Goal: Information Seeking & Learning: Learn about a topic

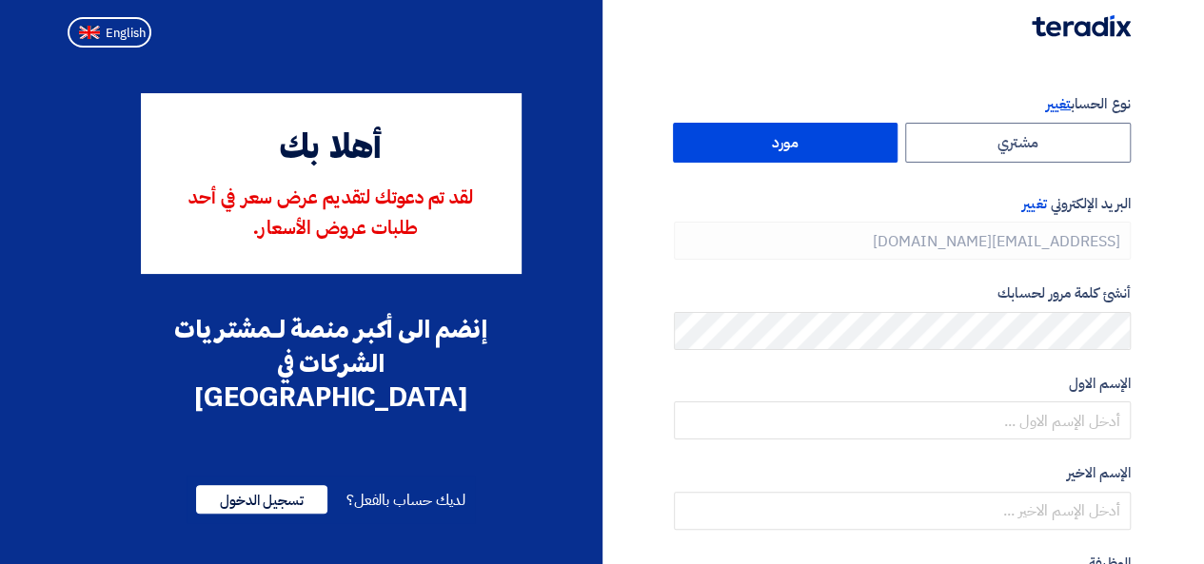
type input "[PHONE_NUMBER]"
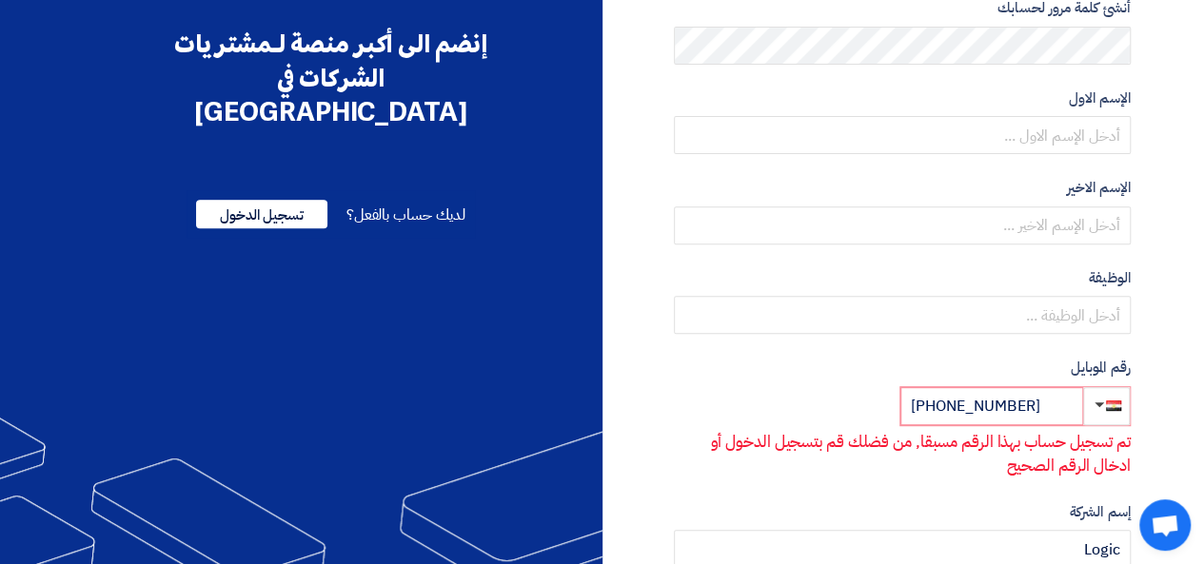
scroll to position [190, 0]
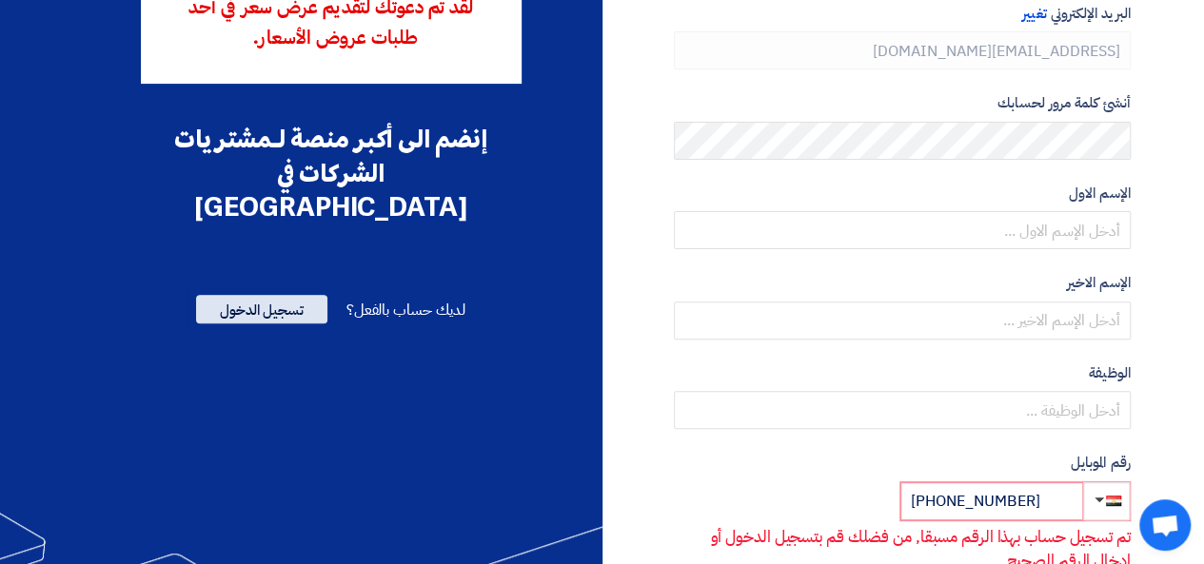
click at [283, 295] on span "تسجيل الدخول" at bounding box center [261, 309] width 131 height 29
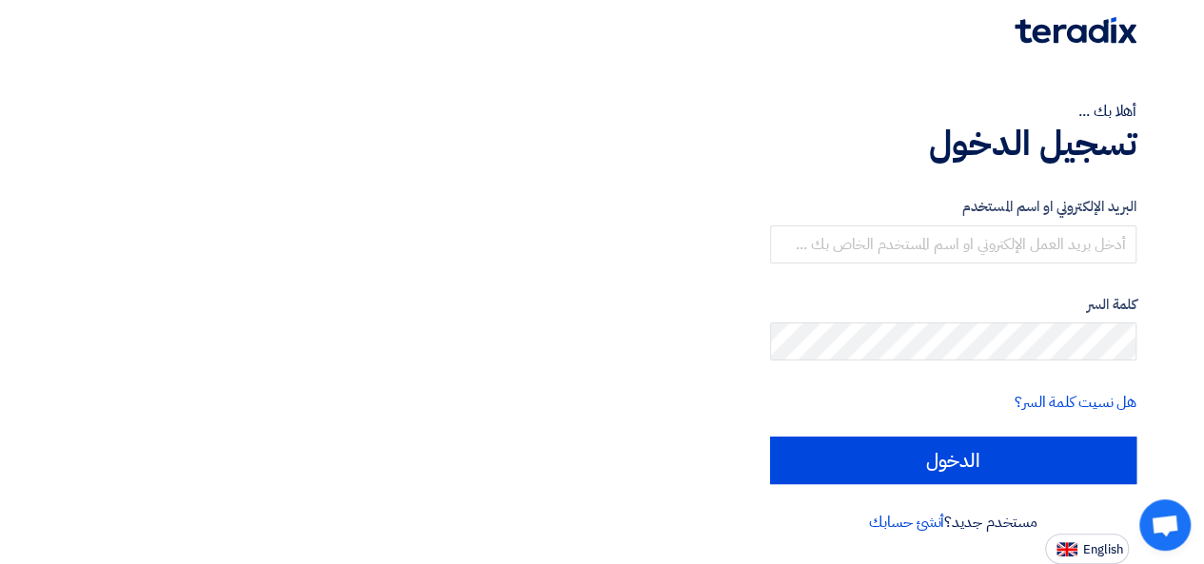
scroll to position [0, 0]
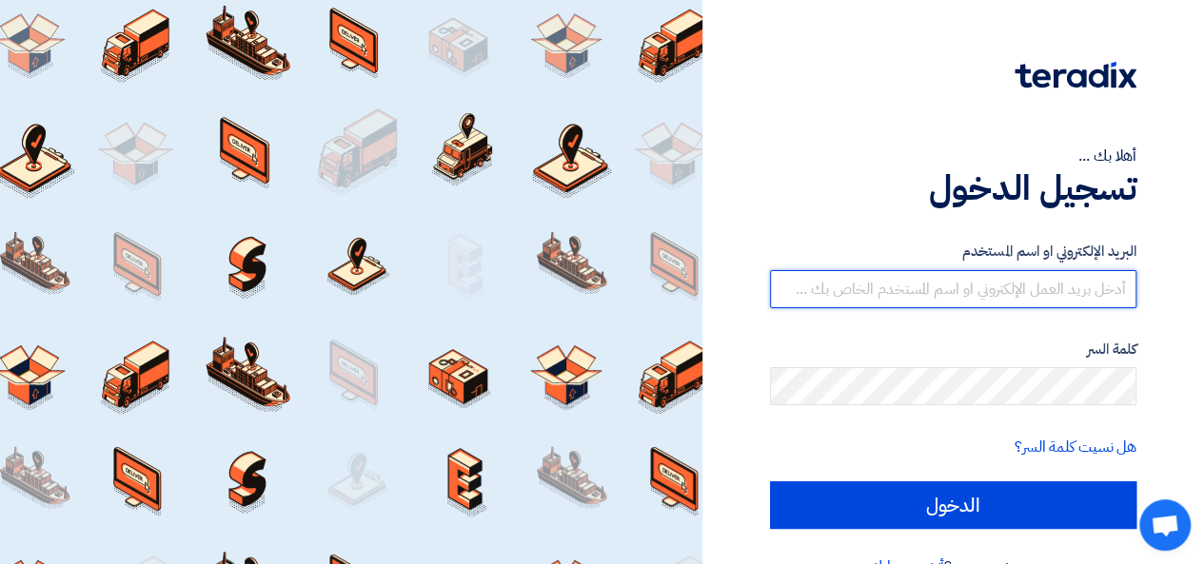
click at [1073, 306] on input "text" at bounding box center [953, 289] width 366 height 38
type input "Salma.Alaa@logic-training.com"
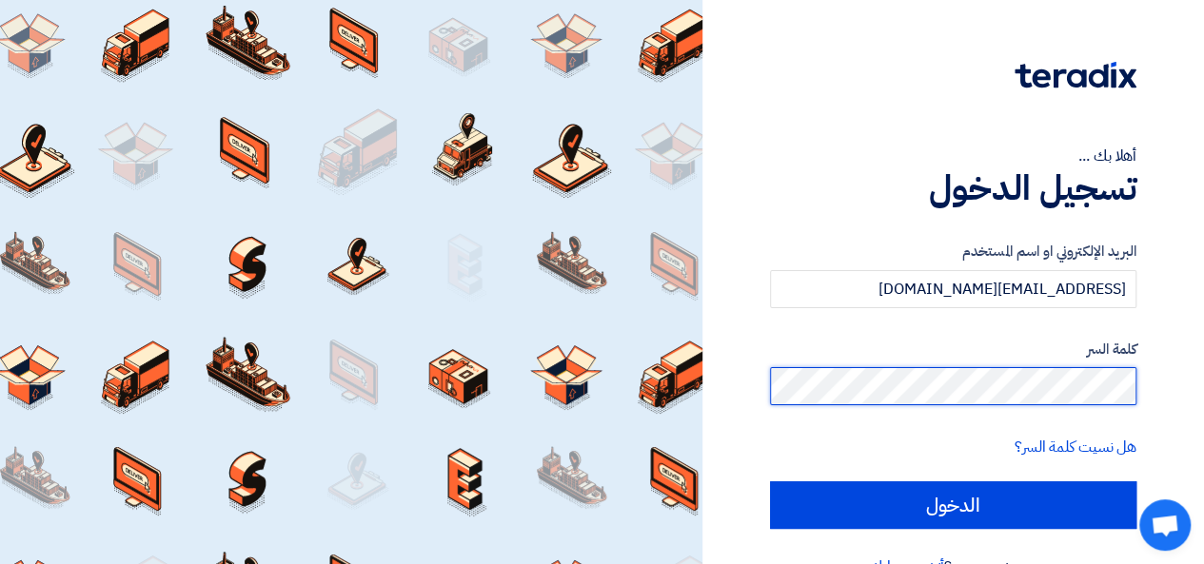
click at [770, 482] on input "الدخول" at bounding box center [953, 506] width 366 height 48
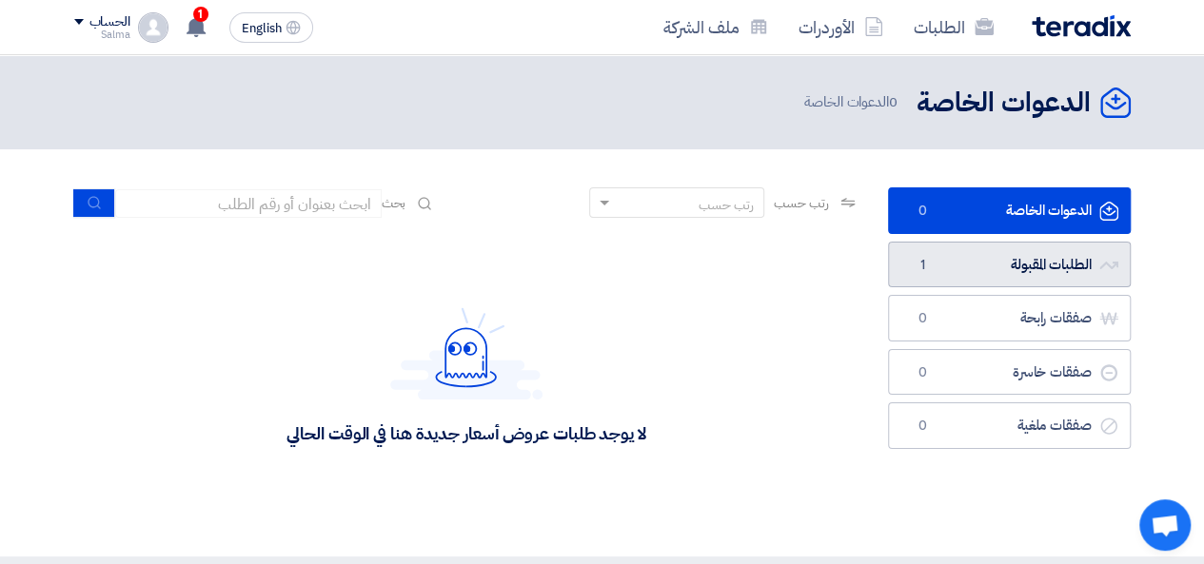
click at [1001, 271] on link "الطلبات المقبولة الطلبات المقبولة 1" at bounding box center [1009, 265] width 243 height 47
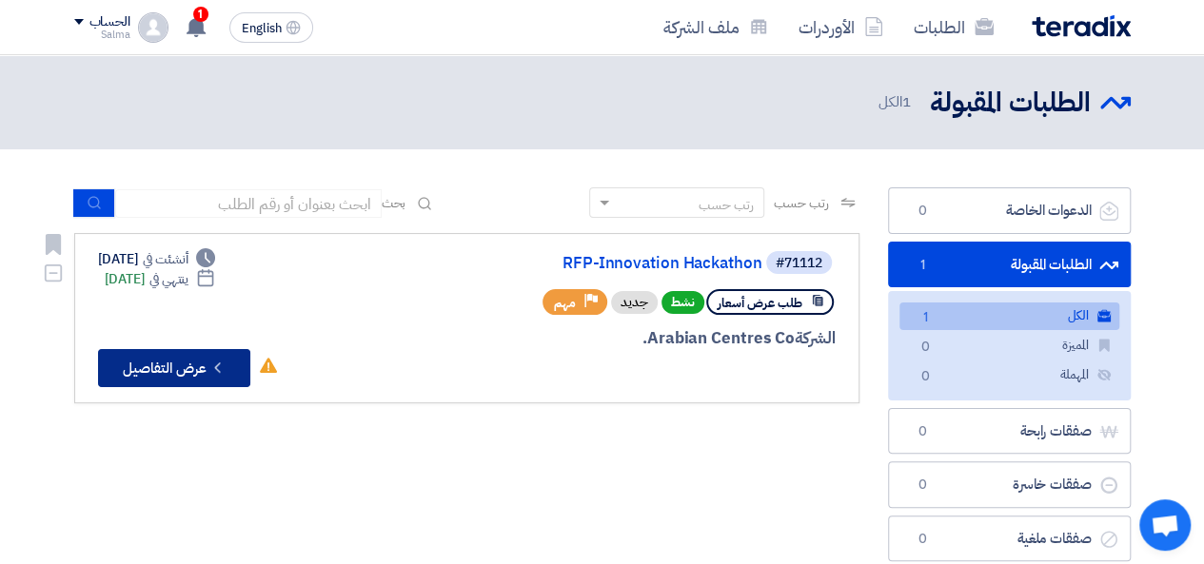
click at [183, 351] on button "Check details عرض التفاصيل" at bounding box center [174, 368] width 152 height 38
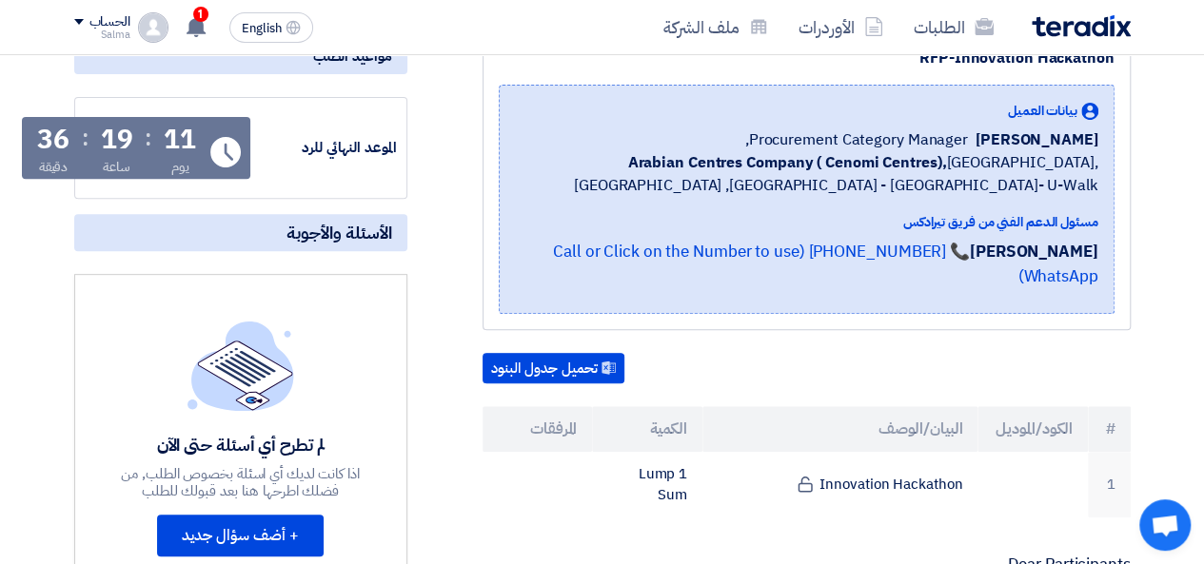
scroll to position [381, 0]
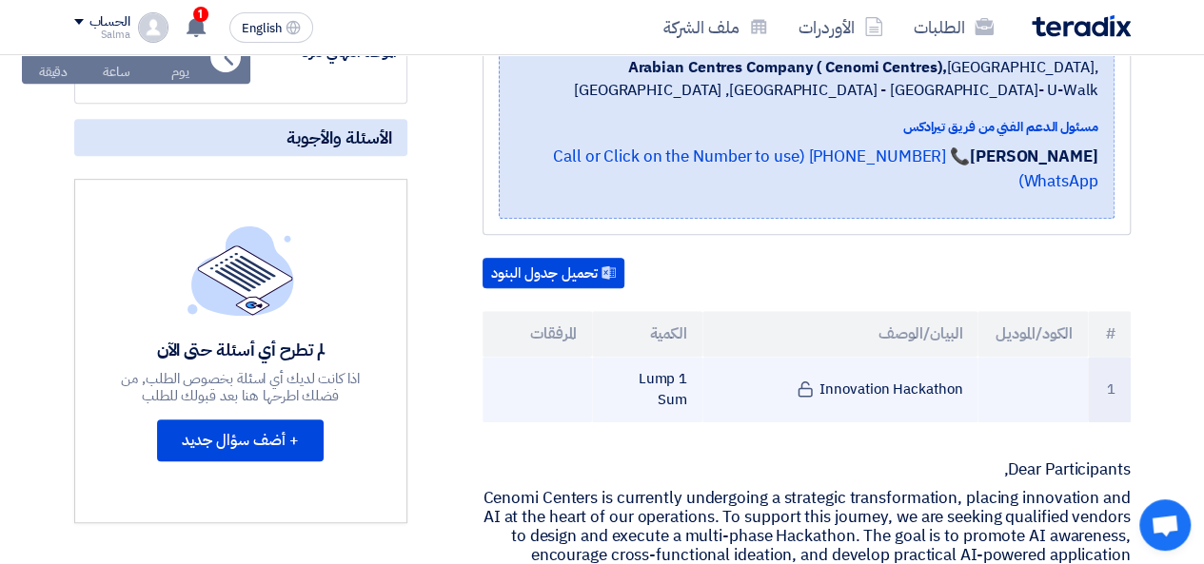
click at [683, 380] on td "1 Lump Sum" at bounding box center [647, 390] width 110 height 66
drag, startPoint x: 683, startPoint y: 380, endPoint x: 642, endPoint y: 374, distance: 41.3
click at [673, 378] on td "1 Lump Sum" at bounding box center [647, 390] width 110 height 66
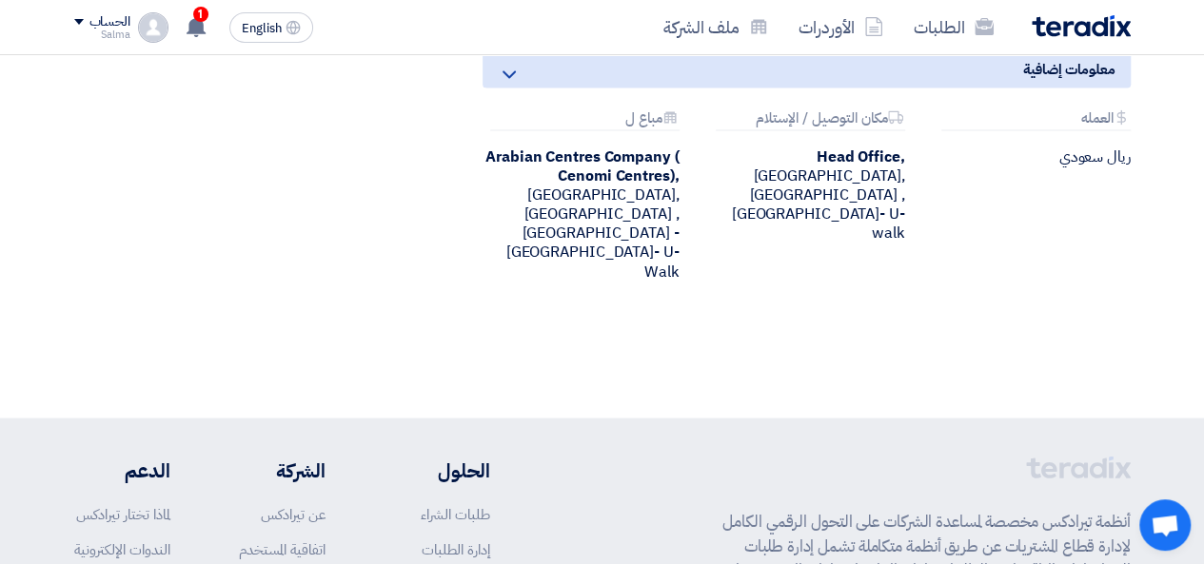
scroll to position [1616, 0]
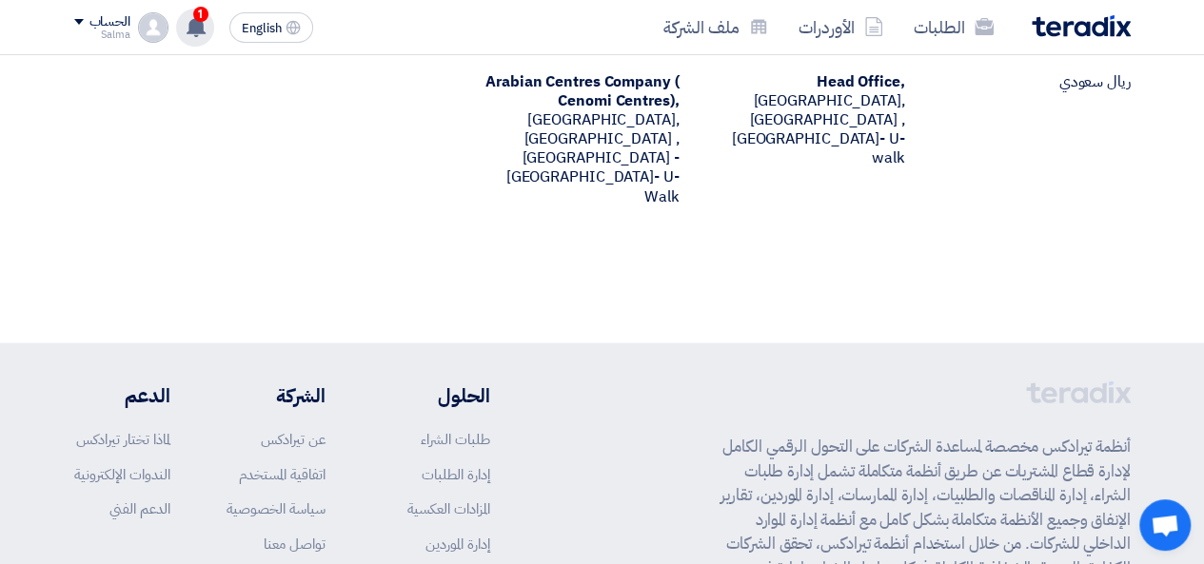
click at [185, 12] on div "1 قام بتعديل علي طلبه RFP-Innovation Hackathon - شاهد التعديلات 1 hours ago أظه…" at bounding box center [195, 28] width 38 height 38
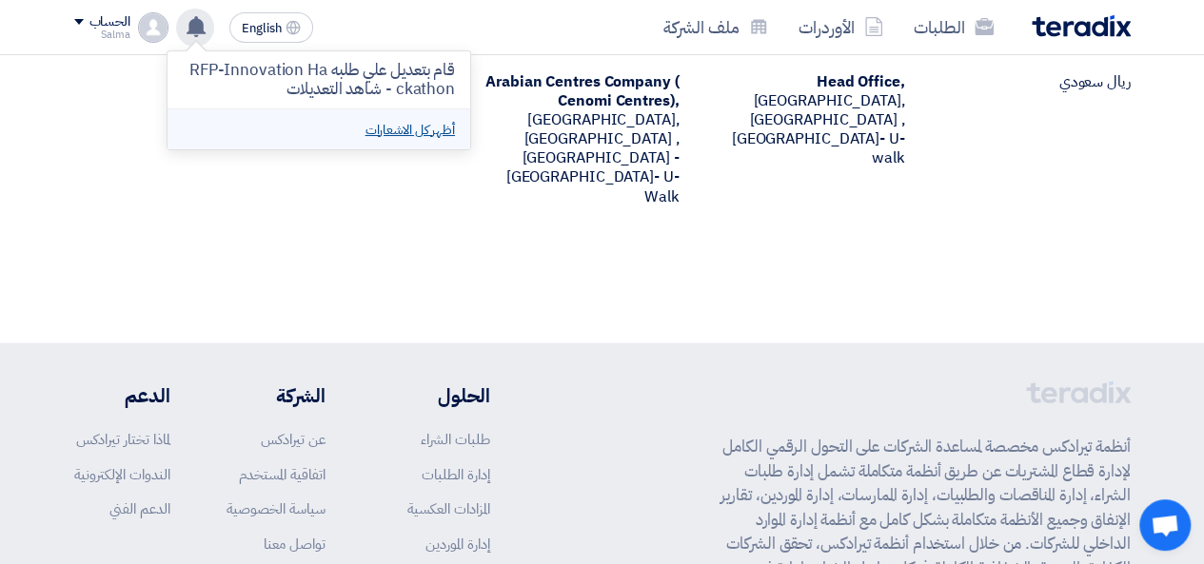
click at [365, 128] on link "أظهر كل الاشعارات" at bounding box center [409, 130] width 89 height 20
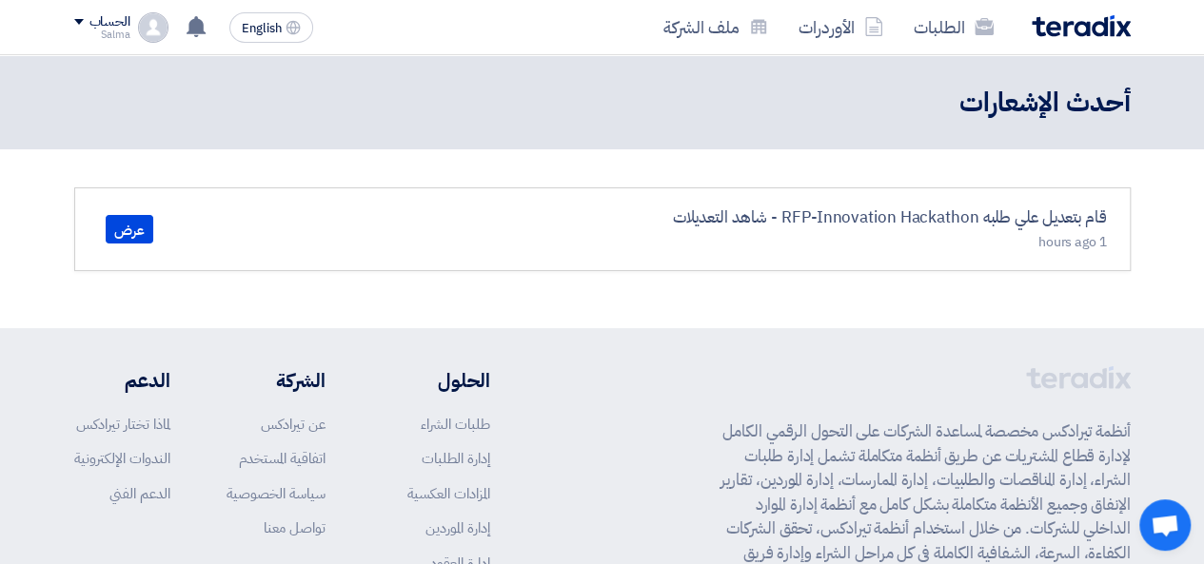
click at [862, 234] on div "قام بتعديل علي طلبه RFP-Innovation Hackathon - شاهد التعديلات 1 hours ago" at bounding box center [889, 230] width 434 height 48
click at [144, 235] on link "عرض" at bounding box center [130, 229] width 48 height 29
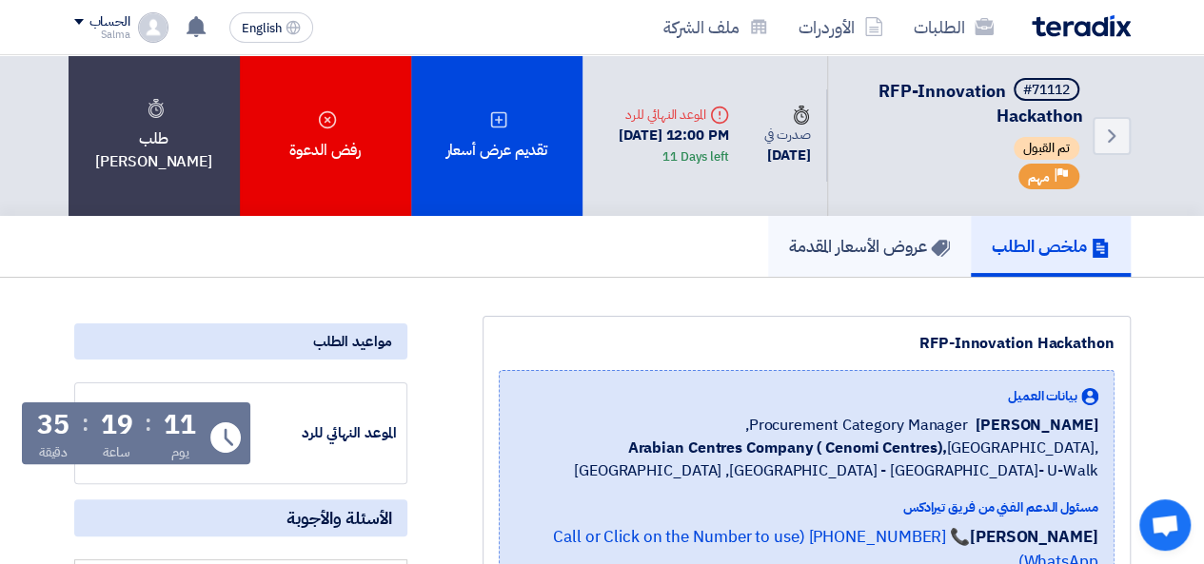
click at [858, 238] on h5 "عروض الأسعار المقدمة" at bounding box center [869, 246] width 161 height 22
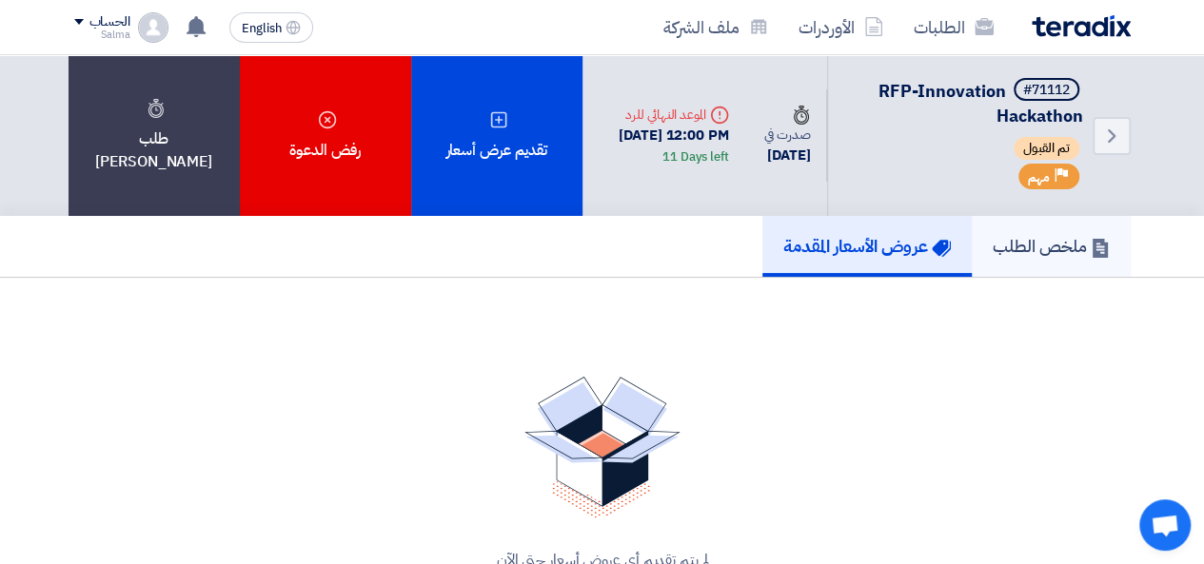
click at [997, 252] on h5 "ملخص الطلب" at bounding box center [1051, 246] width 117 height 22
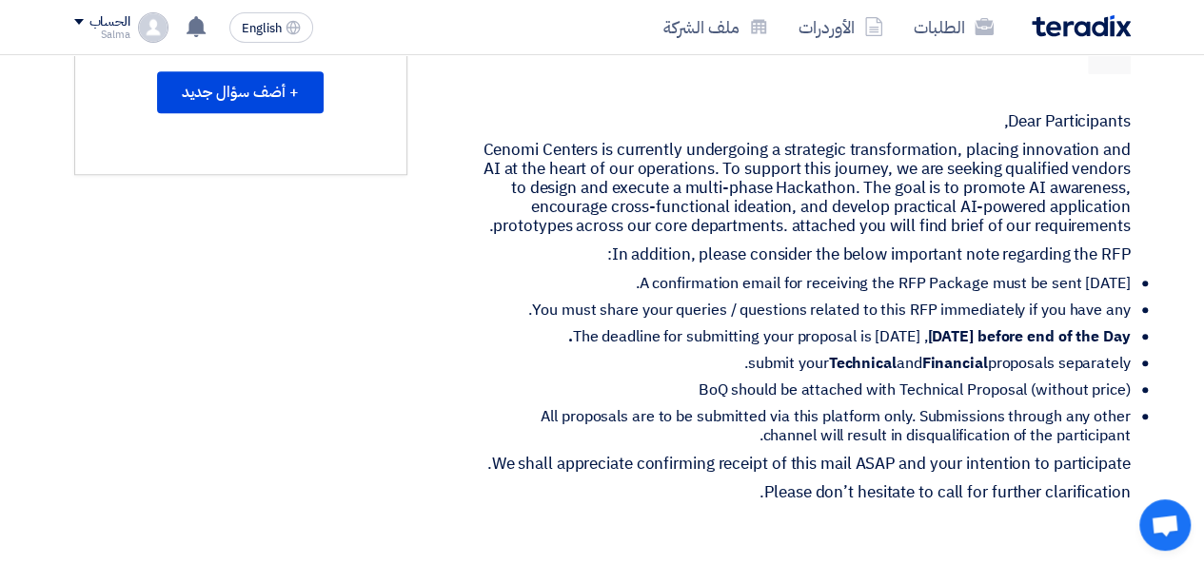
scroll to position [647, 0]
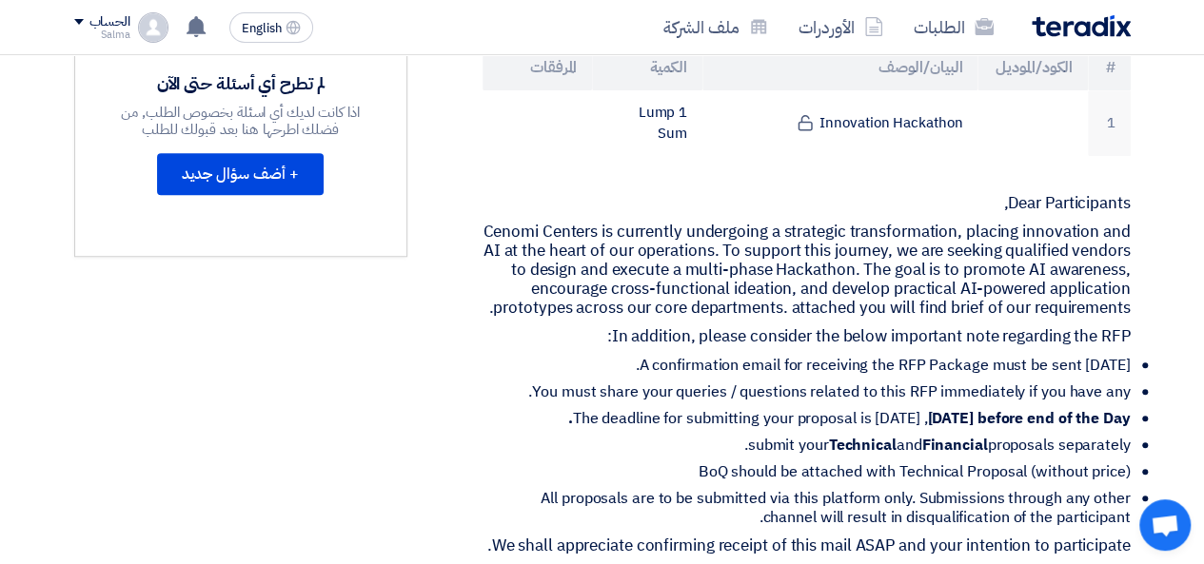
click at [650, 304] on p "Cenomi Centers is currently undergoing a strategic transformation, placing inno…" at bounding box center [806, 270] width 648 height 95
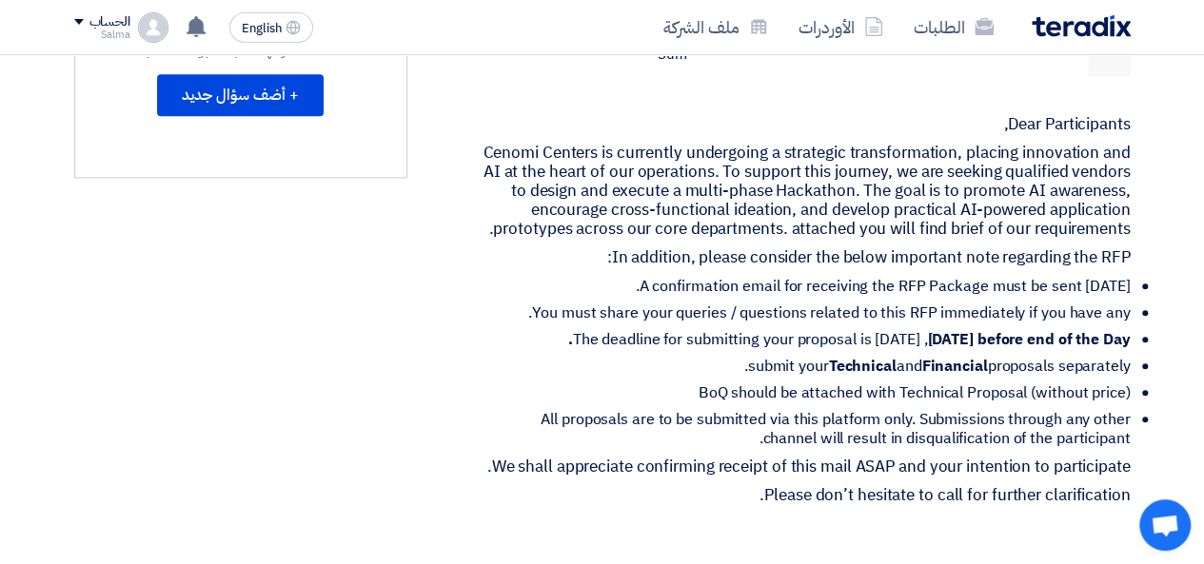
scroll to position [712, 0]
